Goal: Find contact information: Find contact information

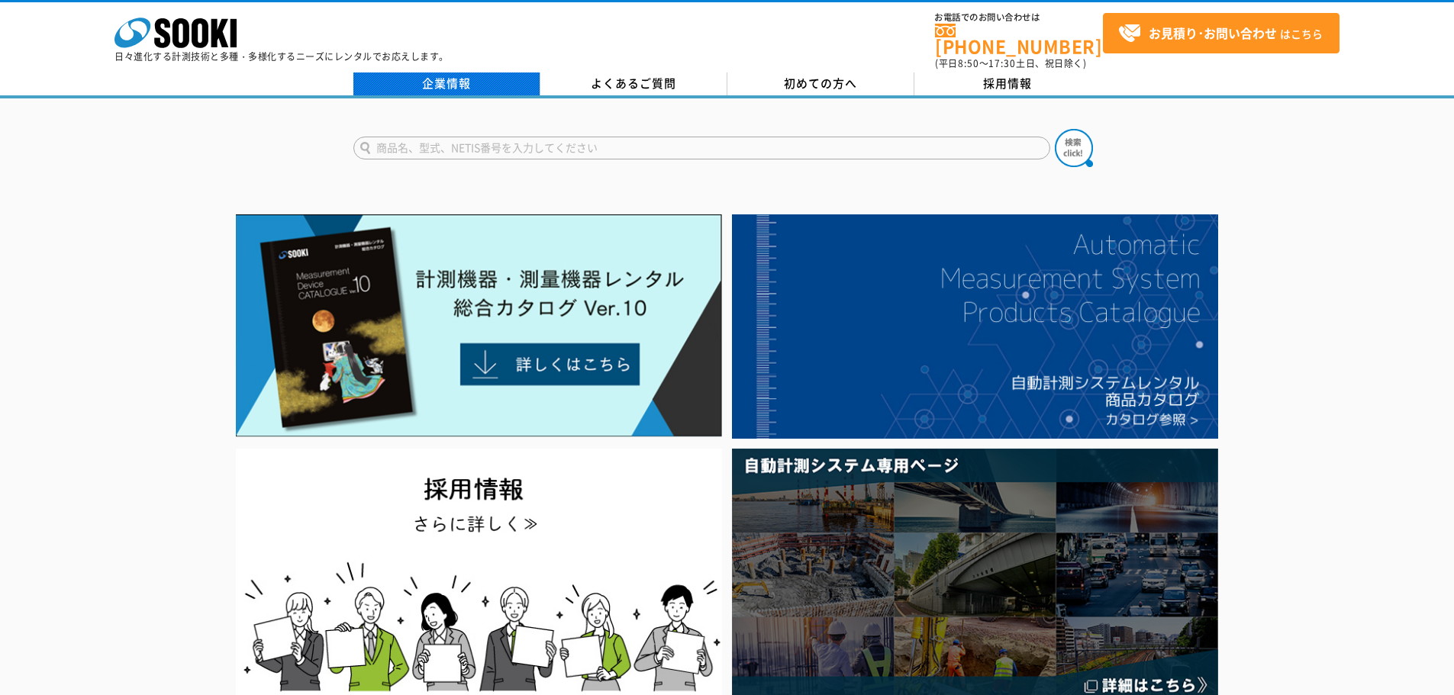
click at [481, 72] on link "企業情報" at bounding box center [446, 83] width 187 height 23
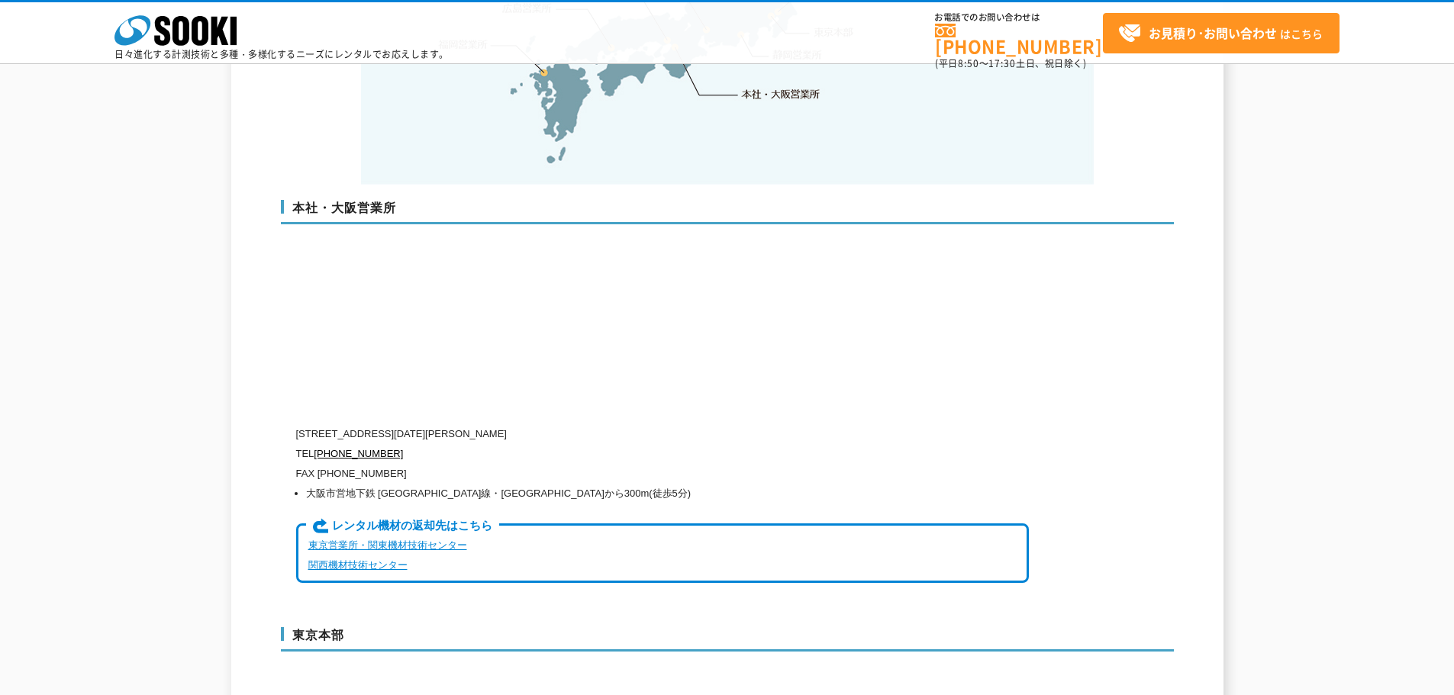
scroll to position [3510, 0]
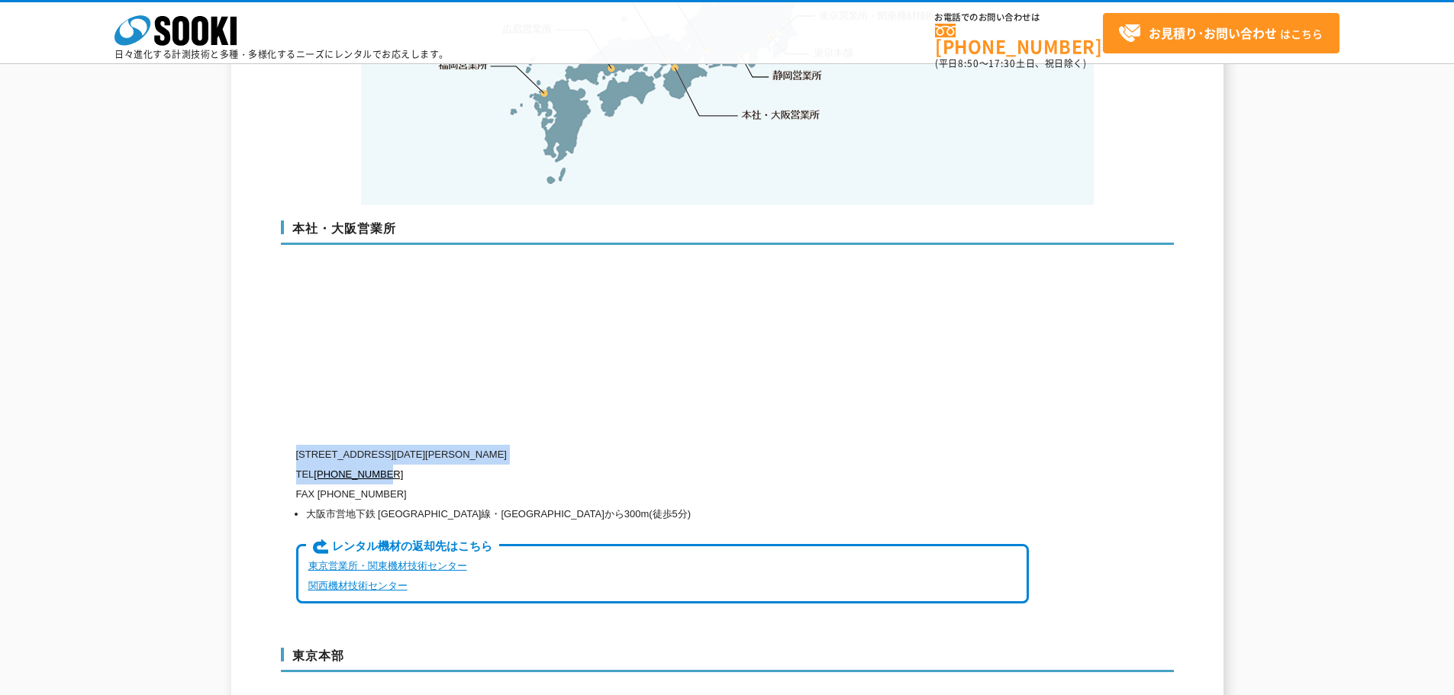
drag, startPoint x: 296, startPoint y: 421, endPoint x: 388, endPoint y: 440, distance: 93.5
click at [388, 445] on div "〒550-0005 大阪府大阪市西区西本町1-15-10 辰野西本町ビル13階 TEL 0120-856-990 FAX (06)6538-3660 大阪市営…" at bounding box center [662, 534] width 733 height 179
copy div "〒550-0005 大阪府大阪市西区西本町1-15-10 辰野西本町ビル13階 TEL 0120-856-990"
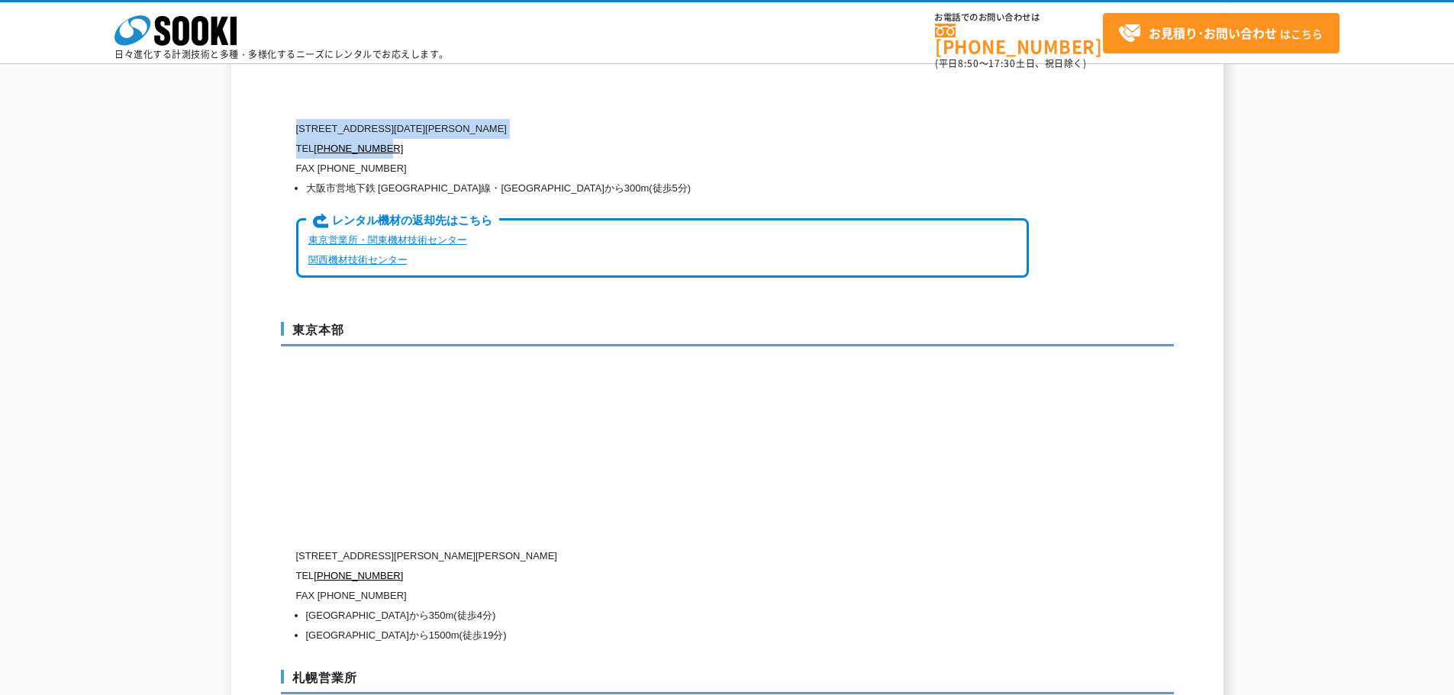
scroll to position [3892, 0]
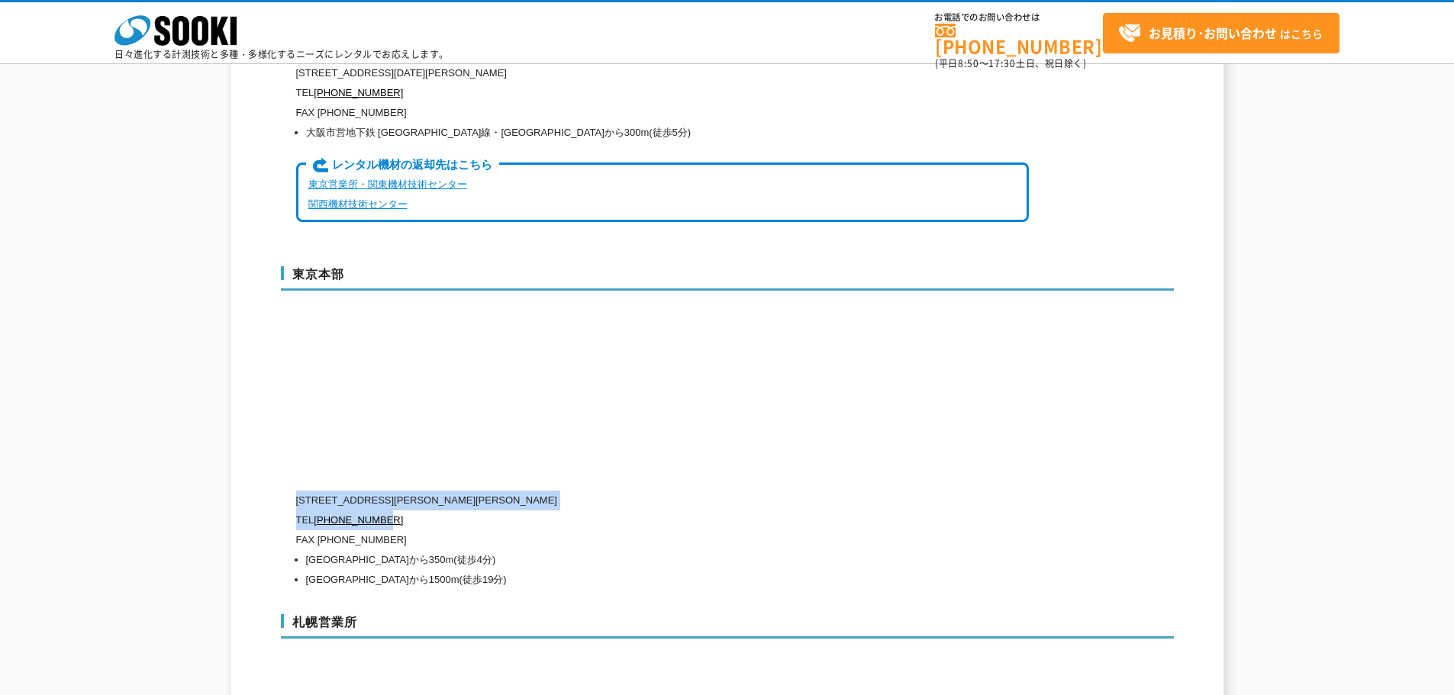
drag, startPoint x: 297, startPoint y: 469, endPoint x: 405, endPoint y: 483, distance: 109.3
click at [405, 491] on div "〒104-0033 東京都中央区新川1-8-6 秩父ビルディング5階 TEL 0120-856-991 FAX (03)5117-3521 東京メトロ東西線 …" at bounding box center [662, 540] width 733 height 99
copy div "〒104-0033 東京都中央区新川1-8-6 秩父ビルディング5階 TEL 0120-856-991"
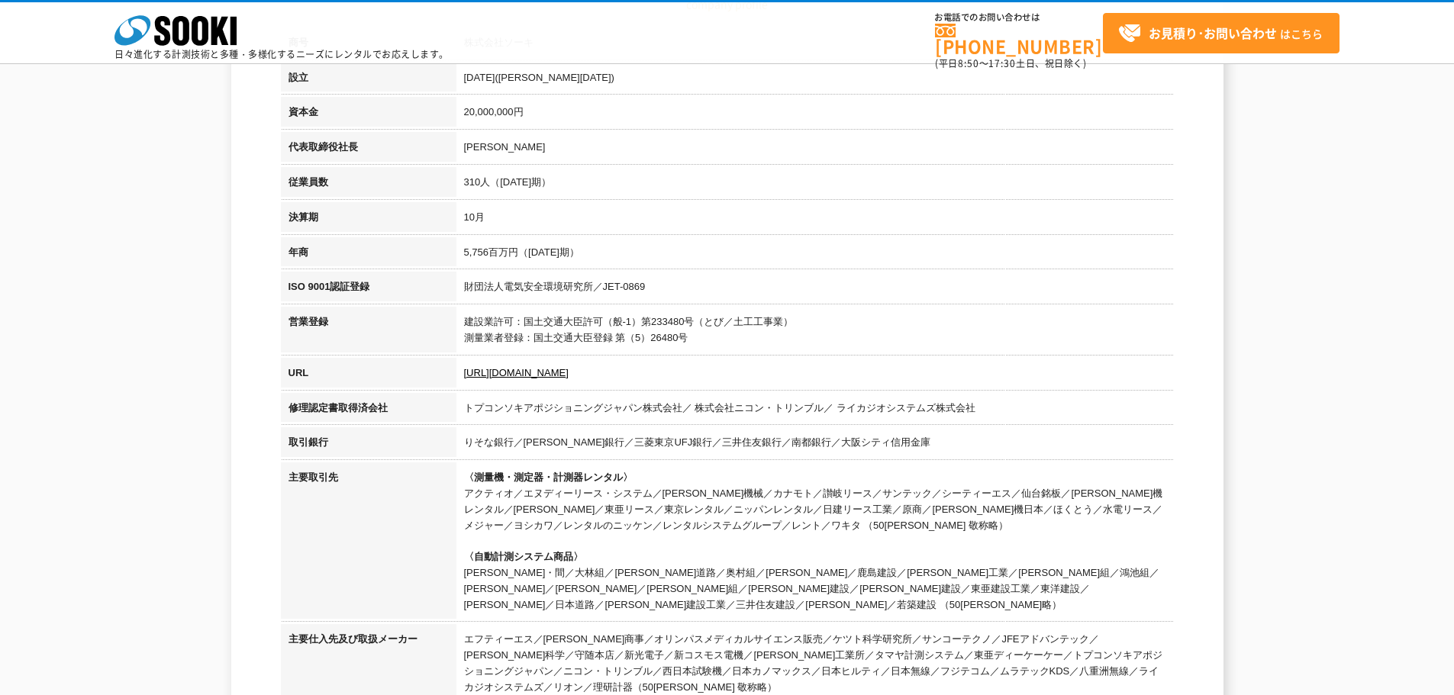
scroll to position [305, 0]
drag, startPoint x: 291, startPoint y: 144, endPoint x: 491, endPoint y: 184, distance: 203.8
click at [491, 184] on tbody "商号 株式会社ソーキ 設立 1989年4月(平成元年) 資本金 20,000,000円 代表取締役社長 梶原 英登 従業員数 310人（2024年10月期） …" at bounding box center [727, 367] width 893 height 680
copy tbody "代表取締役社長 梶原 英登 従業員数 310人"
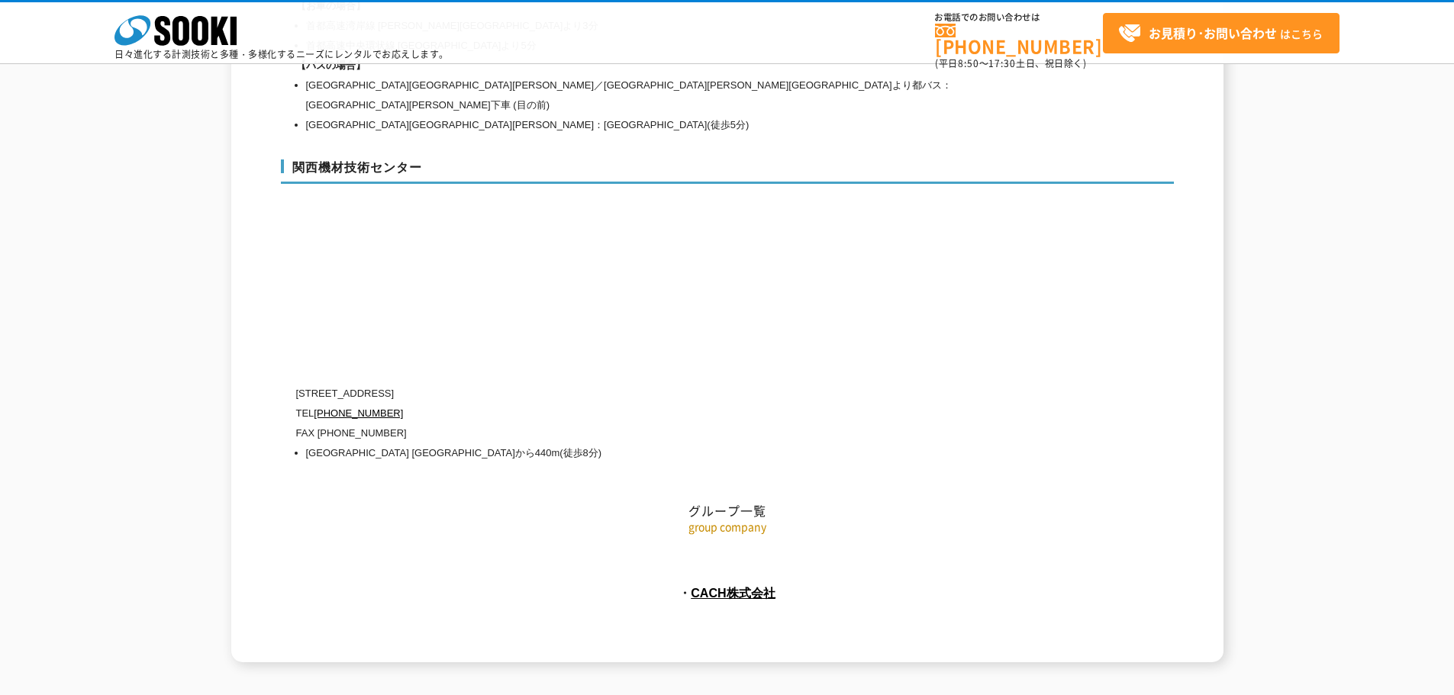
scroll to position [6857, 0]
